Goal: Navigation & Orientation: Find specific page/section

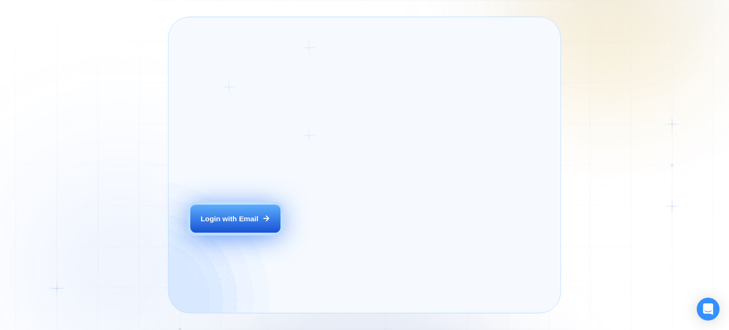
click at [311, 238] on div "Login ‍ Welcome to GigRadar. AI Business Manager for Agencies Login with Email" at bounding box center [262, 165] width 167 height 274
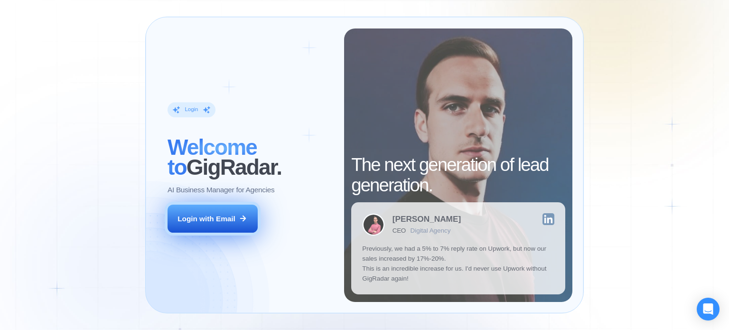
click at [228, 212] on button "Login with Email" at bounding box center [213, 219] width 90 height 28
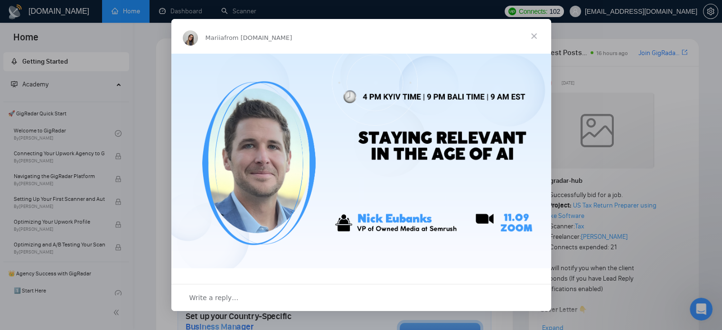
click at [531, 30] on span "Close" at bounding box center [534, 36] width 34 height 34
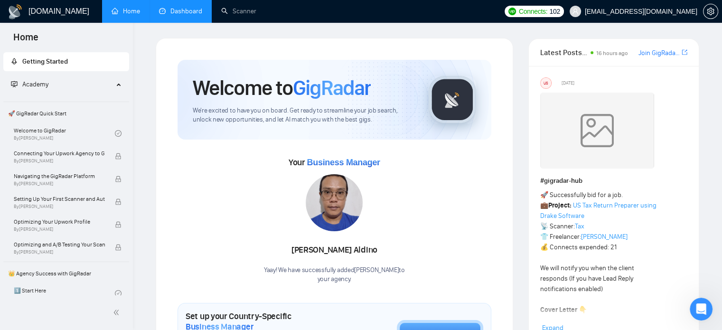
click at [196, 15] on link "Dashboard" at bounding box center [180, 11] width 43 height 8
